Goal: Navigation & Orientation: Find specific page/section

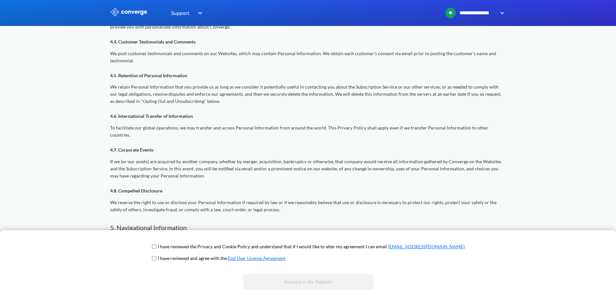
scroll to position [752, 0]
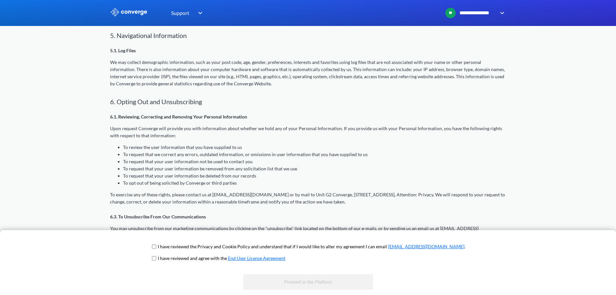
click at [237, 248] on p "I have reviewed the Privacy and Cookie Policy and understand that if I would li…" at bounding box center [311, 246] width 307 height 7
click at [200, 249] on p "I have reviewed the Privacy and Cookie Policy and understand that if I would li…" at bounding box center [311, 246] width 307 height 7
drag, startPoint x: 200, startPoint y: 249, endPoint x: 184, endPoint y: 249, distance: 15.9
click at [184, 249] on p "I have reviewed the Privacy and Cookie Policy and understand that if I would li…" at bounding box center [311, 246] width 307 height 7
click at [177, 250] on span "I have reviewed the Privacy and Cookie Policy and understand that if I would li…" at bounding box center [308, 249] width 314 height 12
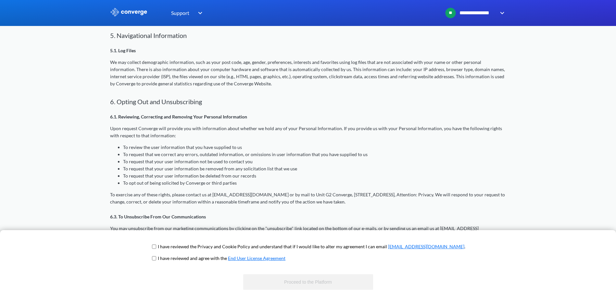
click at [179, 248] on span "I have reviewed the Privacy and Cookie Policy and understand that if I would li…" at bounding box center [308, 249] width 314 height 12
click at [180, 247] on p "I have reviewed the Privacy and Cookie Policy and understand that if I would li…" at bounding box center [311, 246] width 307 height 7
click at [179, 248] on span "I have reviewed the Privacy and Cookie Policy and understand that if I would li…" at bounding box center [308, 249] width 314 height 12
click at [156, 248] on input "checkbox" at bounding box center [154, 246] width 4 height 5
checkbox input "true"
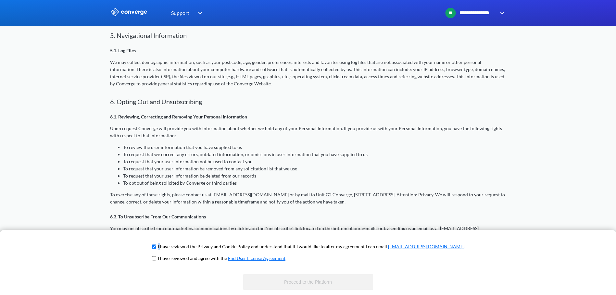
click at [156, 261] on input "checkbox" at bounding box center [154, 258] width 4 height 5
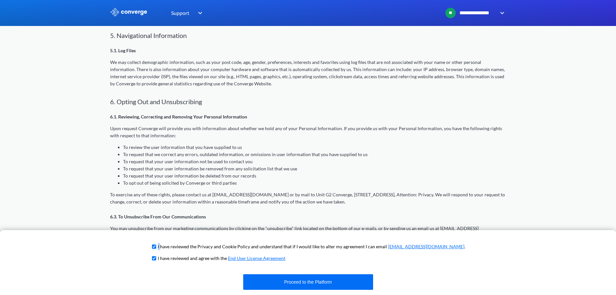
click at [156, 261] on input "checkbox" at bounding box center [154, 258] width 4 height 5
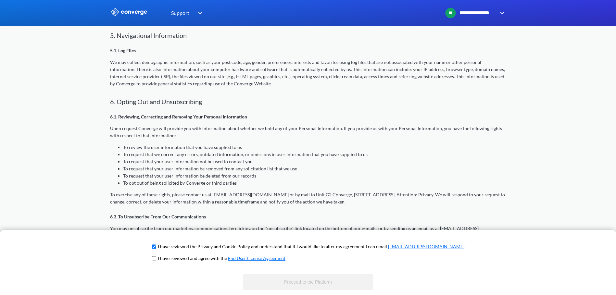
click at [244, 249] on p "I have reviewed the Privacy and Cookie Policy and understand that if I would li…" at bounding box center [311, 246] width 307 height 7
click at [156, 259] on input "checkbox" at bounding box center [154, 258] width 4 height 5
checkbox input "true"
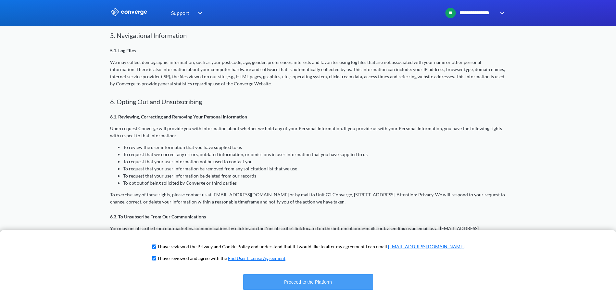
click at [312, 285] on button "Proceed to the Platform" at bounding box center [308, 282] width 130 height 16
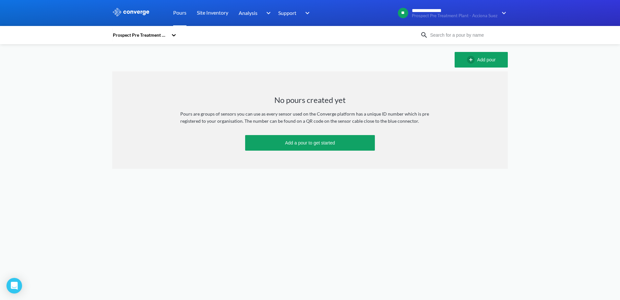
click at [176, 35] on icon at bounding box center [174, 35] width 6 height 6
